Goal: Information Seeking & Learning: Learn about a topic

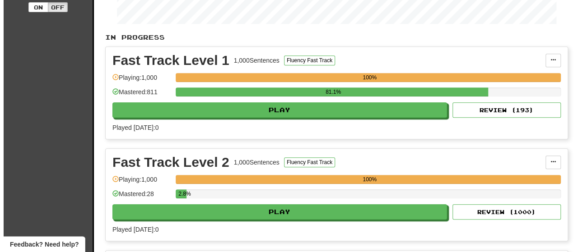
scroll to position [181, 0]
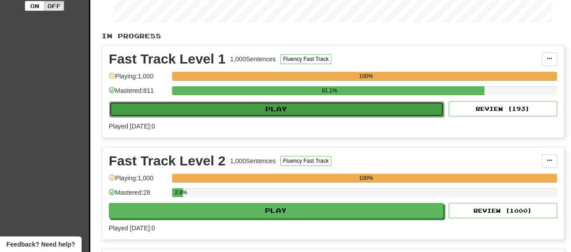
click at [263, 113] on button "Play" at bounding box center [276, 109] width 335 height 15
select select "**"
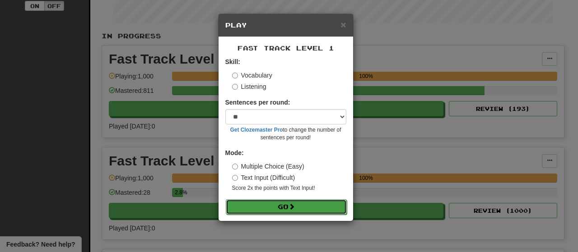
click at [279, 208] on button "Go" at bounding box center [286, 207] width 121 height 15
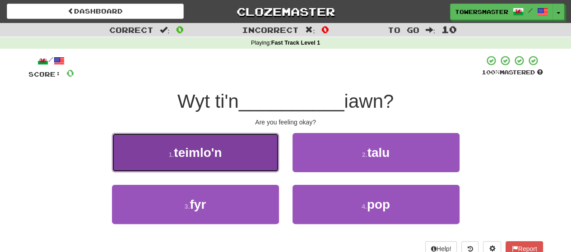
click at [214, 143] on button "1 . teimlo'n" at bounding box center [195, 152] width 167 height 39
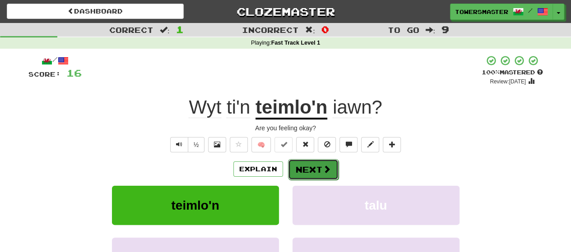
click at [307, 171] on button "Next" at bounding box center [313, 169] width 51 height 21
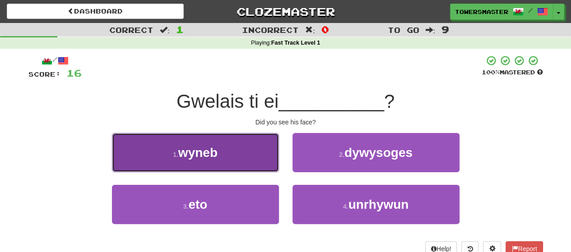
click at [220, 154] on button "1 . wyneb" at bounding box center [195, 152] width 167 height 39
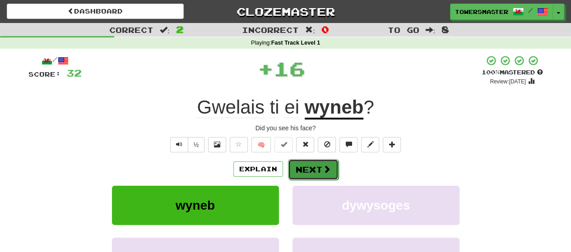
click at [307, 171] on button "Next" at bounding box center [313, 169] width 51 height 21
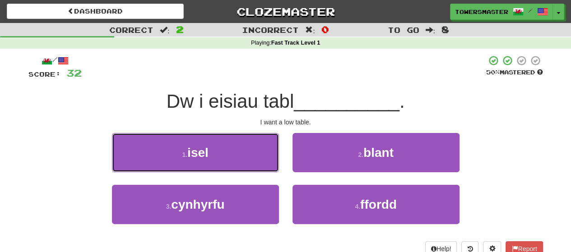
drag, startPoint x: 239, startPoint y: 153, endPoint x: 279, endPoint y: 154, distance: 39.7
click at [239, 153] on button "1 . isel" at bounding box center [195, 152] width 167 height 39
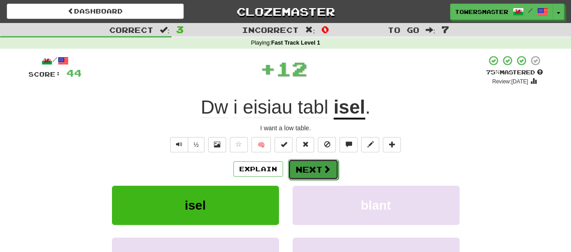
click at [312, 169] on button "Next" at bounding box center [313, 169] width 51 height 21
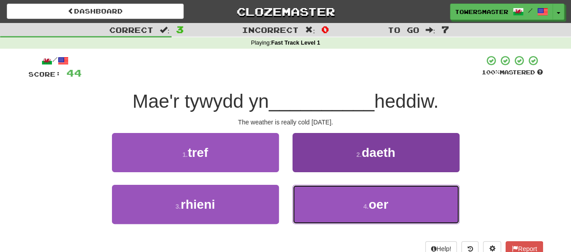
drag, startPoint x: 348, startPoint y: 206, endPoint x: 340, endPoint y: 201, distance: 9.4
click at [344, 203] on button "4 . oer" at bounding box center [376, 204] width 167 height 39
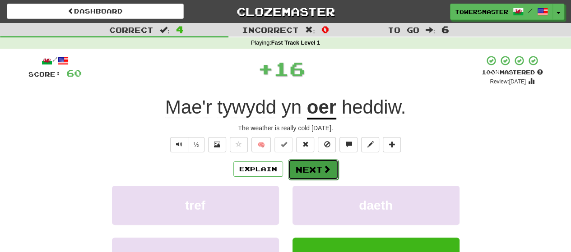
click at [305, 171] on button "Next" at bounding box center [313, 169] width 51 height 21
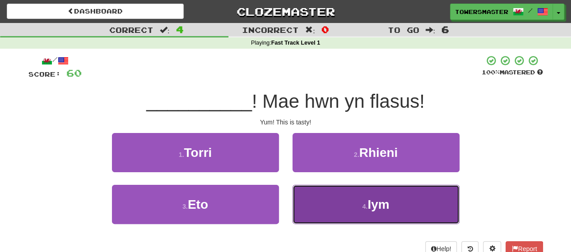
click at [331, 198] on button "4 . Iym" at bounding box center [376, 204] width 167 height 39
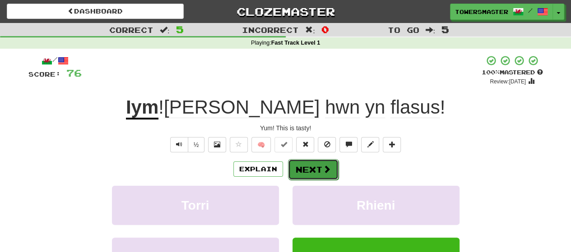
click at [310, 174] on button "Next" at bounding box center [313, 169] width 51 height 21
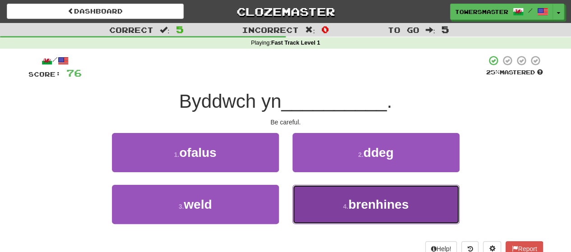
click at [322, 209] on button "4 . brenhines" at bounding box center [376, 204] width 167 height 39
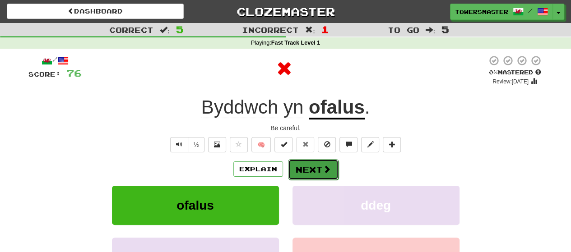
click at [306, 173] on button "Next" at bounding box center [313, 169] width 51 height 21
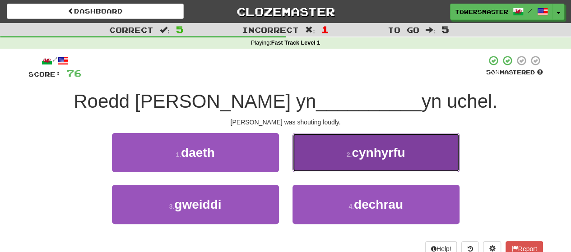
click at [330, 152] on button "2 . cynhyrfu" at bounding box center [376, 152] width 167 height 39
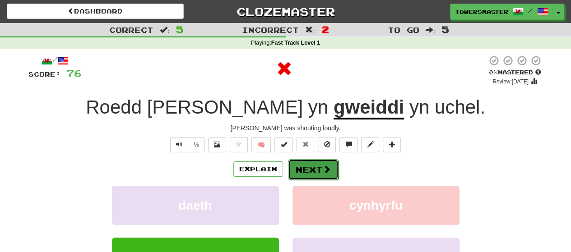
click at [302, 169] on button "Next" at bounding box center [313, 169] width 51 height 21
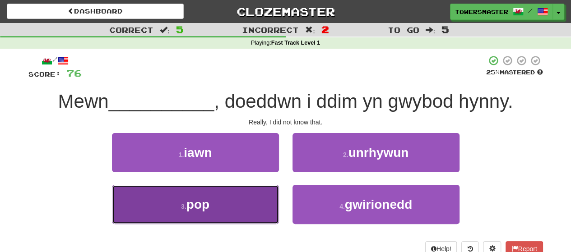
click at [193, 202] on span "pop" at bounding box center [197, 205] width 23 height 14
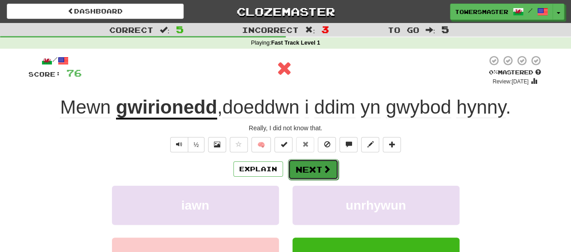
click at [310, 168] on button "Next" at bounding box center [313, 169] width 51 height 21
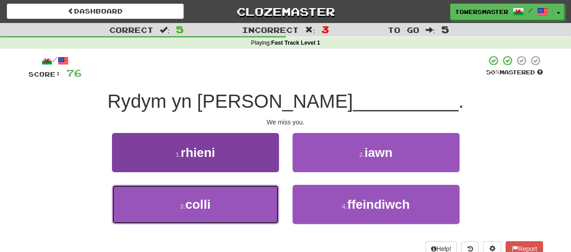
drag, startPoint x: 228, startPoint y: 202, endPoint x: 243, endPoint y: 197, distance: 15.9
click at [229, 202] on button "3 . colli" at bounding box center [195, 204] width 167 height 39
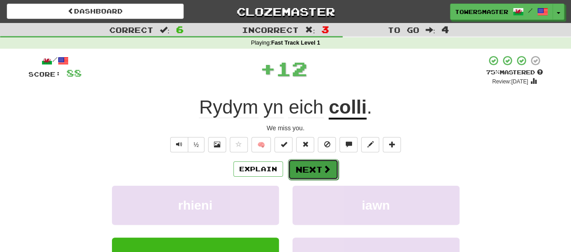
click at [303, 172] on button "Next" at bounding box center [313, 169] width 51 height 21
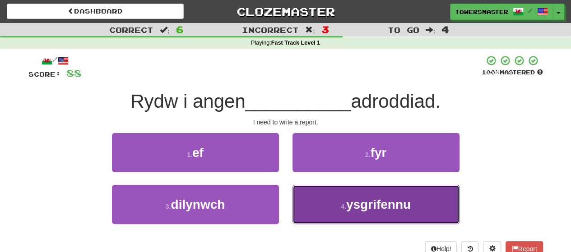
click at [340, 202] on button "4 . ysgrifennu" at bounding box center [376, 204] width 167 height 39
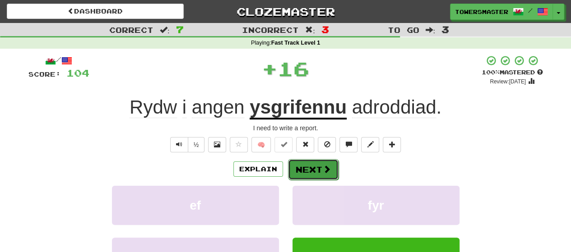
click at [293, 168] on button "Next" at bounding box center [313, 169] width 51 height 21
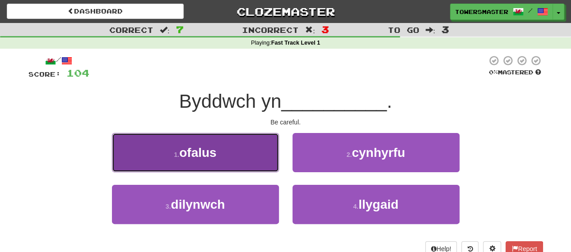
click at [219, 151] on button "1 . ofalus" at bounding box center [195, 152] width 167 height 39
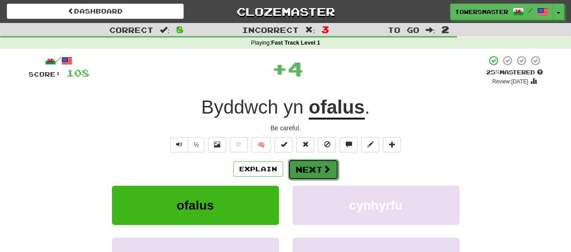
click at [302, 167] on button "Next" at bounding box center [313, 169] width 51 height 21
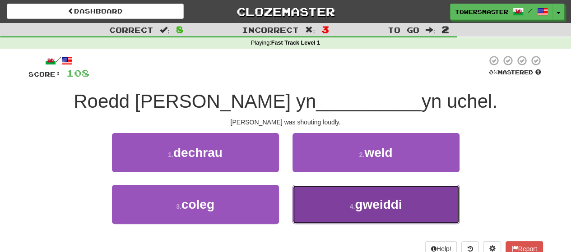
click at [327, 199] on button "4 . gweiddi" at bounding box center [376, 204] width 167 height 39
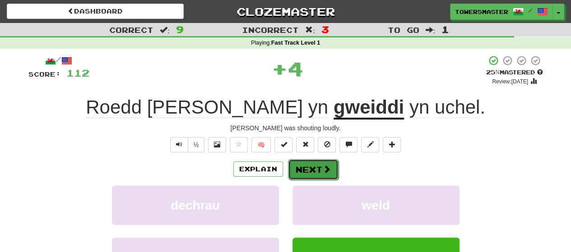
click at [303, 170] on button "Next" at bounding box center [313, 169] width 51 height 21
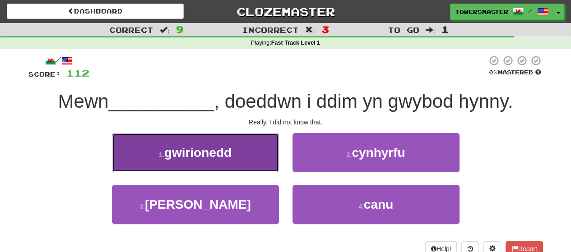
click at [214, 155] on span "gwirionedd" at bounding box center [197, 153] width 67 height 14
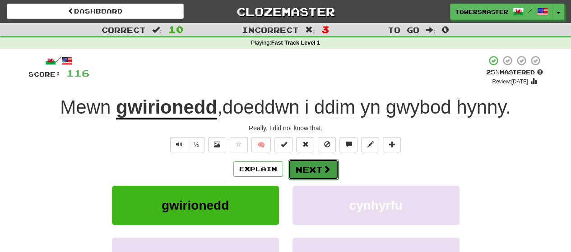
click at [308, 169] on button "Next" at bounding box center [313, 169] width 51 height 21
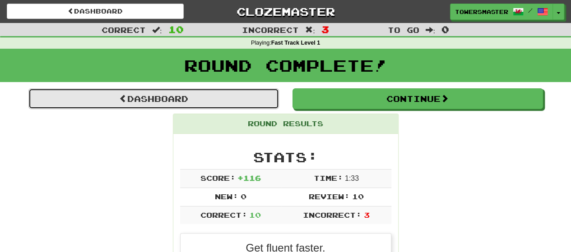
click at [174, 100] on link "Dashboard" at bounding box center [153, 99] width 251 height 21
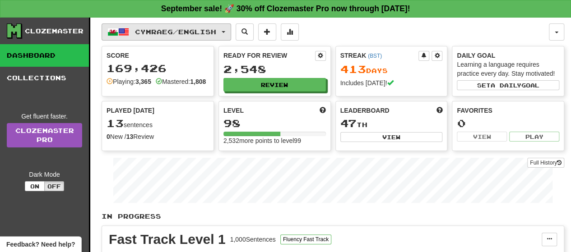
click at [229, 30] on button "Cymraeg / English" at bounding box center [167, 31] width 130 height 17
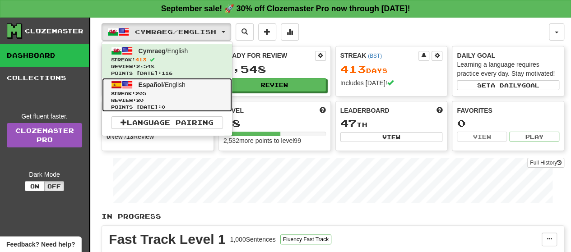
click at [163, 87] on link "Español / English Streak: 205 Review: 20 Points today: 0" at bounding box center [167, 95] width 130 height 34
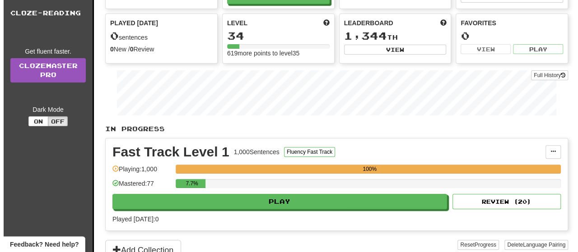
scroll to position [135, 0]
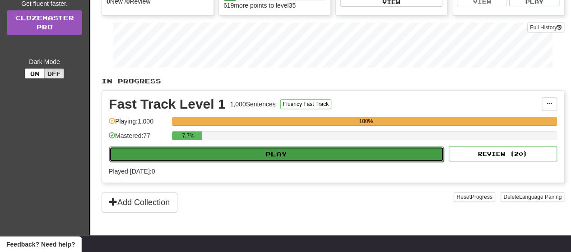
click at [264, 152] on button "Play" at bounding box center [276, 154] width 335 height 15
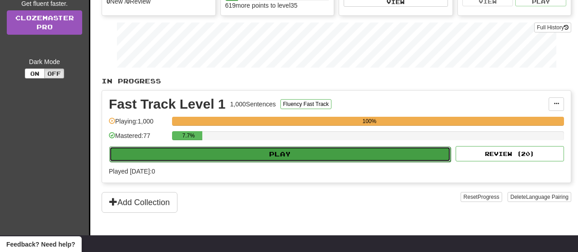
select select "**"
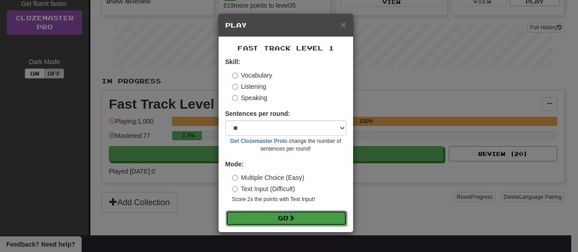
click at [285, 217] on button "Go" at bounding box center [286, 218] width 121 height 15
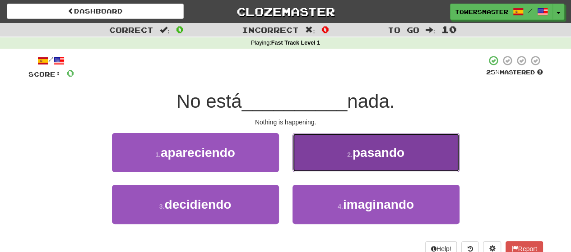
click at [355, 159] on span "pasando" at bounding box center [379, 153] width 52 height 14
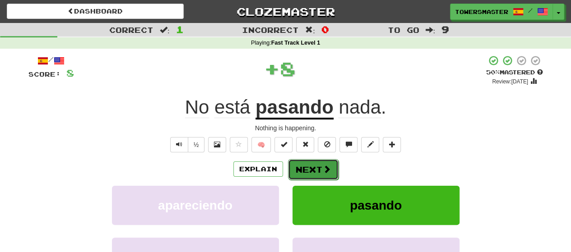
click at [305, 168] on button "Next" at bounding box center [313, 169] width 51 height 21
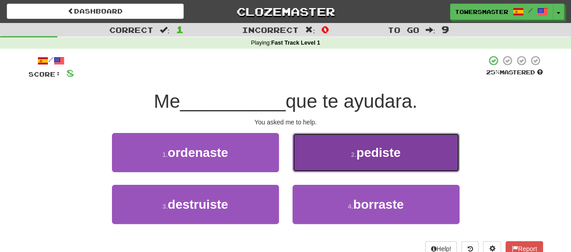
click at [330, 149] on button "2 . pediste" at bounding box center [376, 152] width 167 height 39
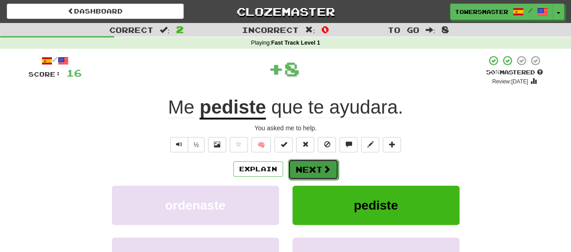
click at [302, 166] on button "Next" at bounding box center [313, 169] width 51 height 21
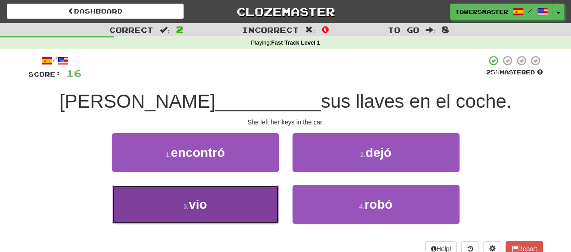
click at [209, 198] on button "3 . vio" at bounding box center [195, 204] width 167 height 39
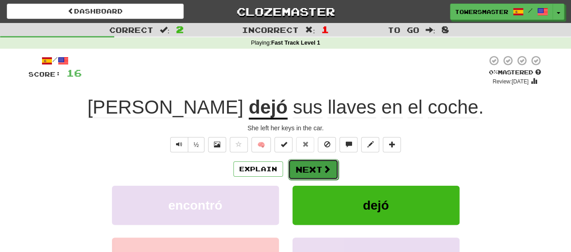
click at [302, 173] on button "Next" at bounding box center [313, 169] width 51 height 21
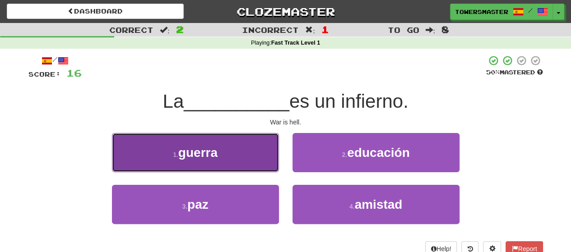
click at [235, 147] on button "1 . guerra" at bounding box center [195, 152] width 167 height 39
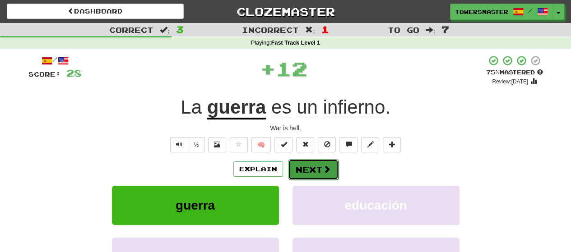
click at [303, 165] on button "Next" at bounding box center [313, 169] width 51 height 21
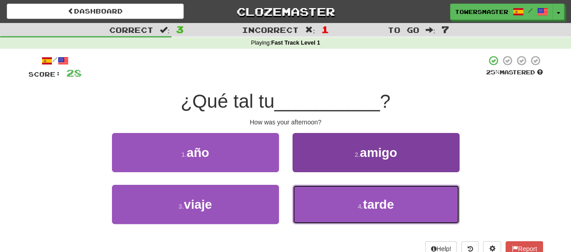
click at [324, 200] on button "4 . tarde" at bounding box center [376, 204] width 167 height 39
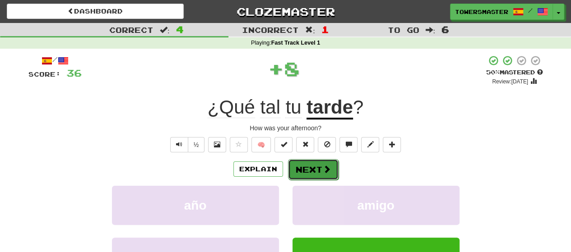
click at [303, 169] on button "Next" at bounding box center [313, 169] width 51 height 21
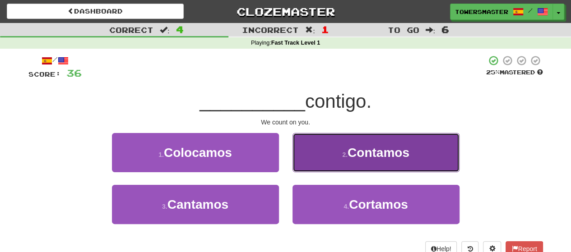
click at [348, 145] on button "2 . Contamos" at bounding box center [376, 152] width 167 height 39
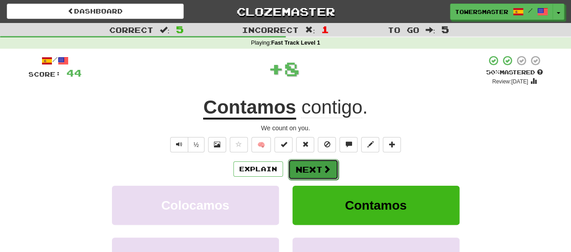
click at [302, 170] on button "Next" at bounding box center [313, 169] width 51 height 21
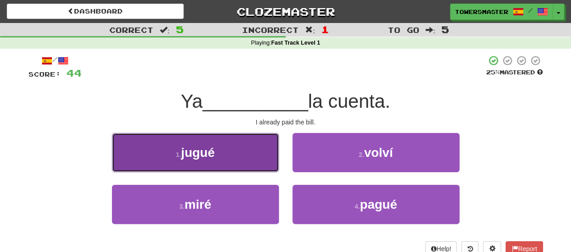
click at [220, 154] on button "1 . jugué" at bounding box center [195, 152] width 167 height 39
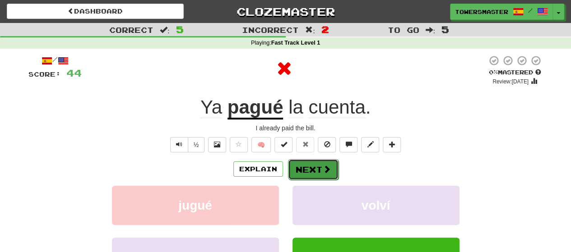
click at [304, 172] on button "Next" at bounding box center [313, 169] width 51 height 21
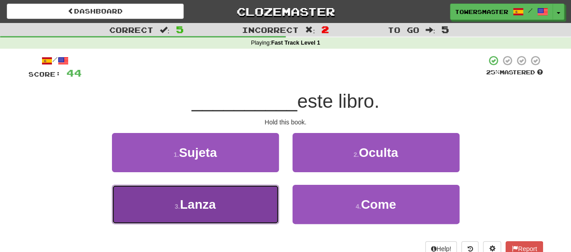
click at [214, 198] on span "Lanza" at bounding box center [198, 205] width 36 height 14
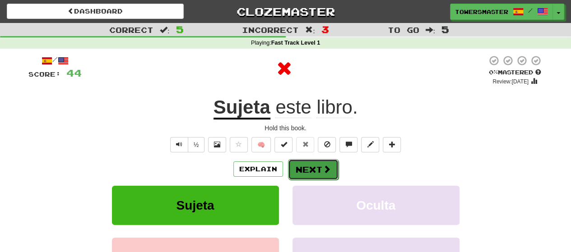
click at [304, 171] on button "Next" at bounding box center [313, 169] width 51 height 21
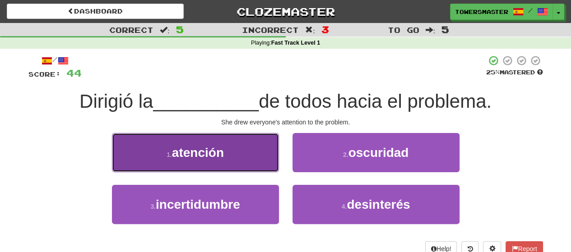
click at [232, 156] on button "1 . atención" at bounding box center [195, 152] width 167 height 39
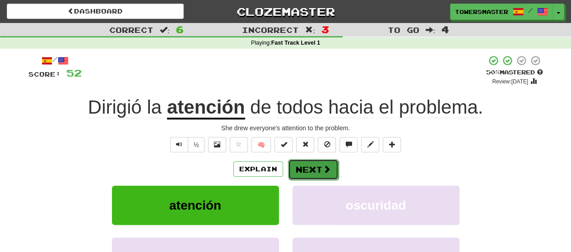
click at [309, 173] on button "Next" at bounding box center [313, 169] width 51 height 21
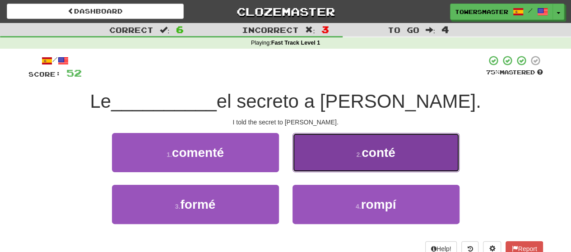
click at [345, 147] on button "2 . conté" at bounding box center [376, 152] width 167 height 39
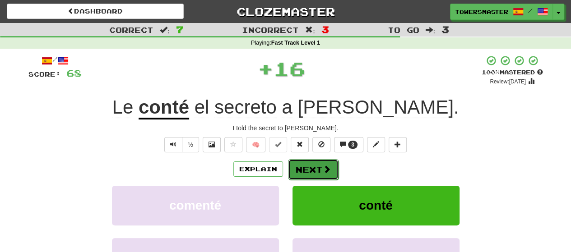
click at [307, 168] on button "Next" at bounding box center [313, 169] width 51 height 21
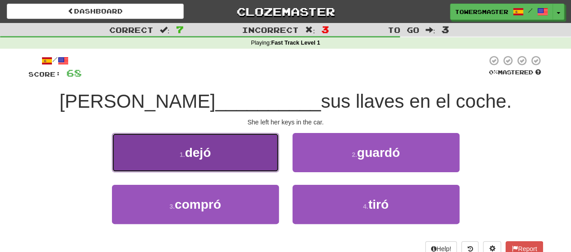
click at [227, 150] on button "1 . dejó" at bounding box center [195, 152] width 167 height 39
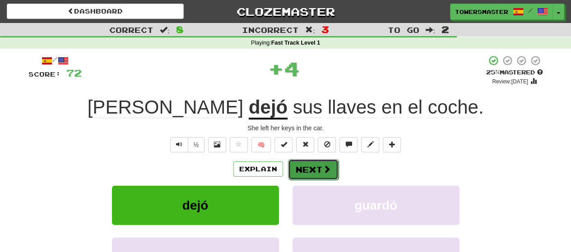
click at [307, 172] on button "Next" at bounding box center [313, 169] width 51 height 21
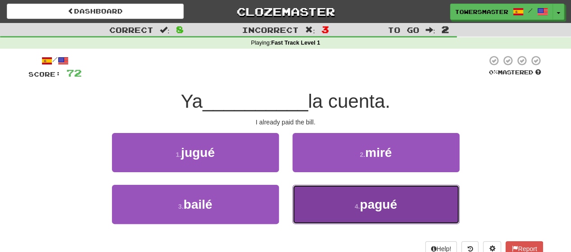
click at [322, 194] on button "4 . pagué" at bounding box center [376, 204] width 167 height 39
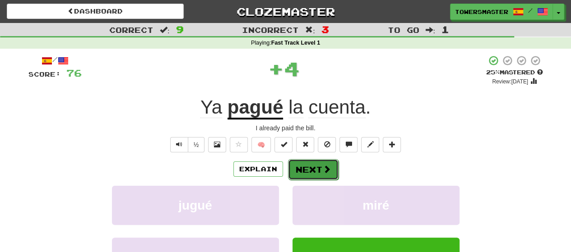
click at [300, 169] on button "Next" at bounding box center [313, 169] width 51 height 21
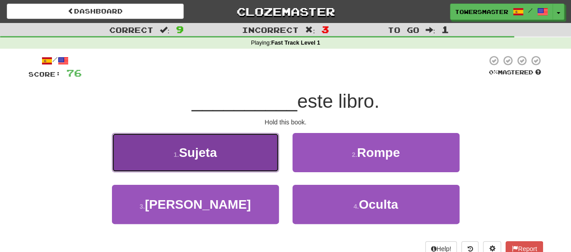
click at [219, 155] on button "1 . Sujeta" at bounding box center [195, 152] width 167 height 39
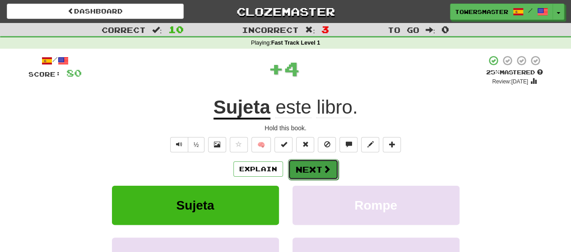
click at [312, 169] on button "Next" at bounding box center [313, 169] width 51 height 21
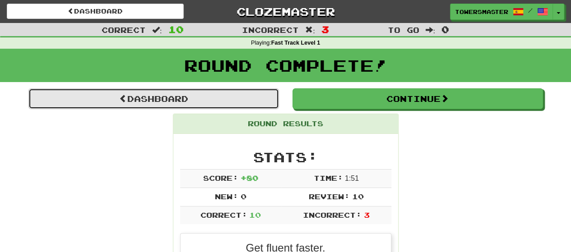
click at [185, 102] on link "Dashboard" at bounding box center [153, 99] width 251 height 21
